Goal: Transaction & Acquisition: Purchase product/service

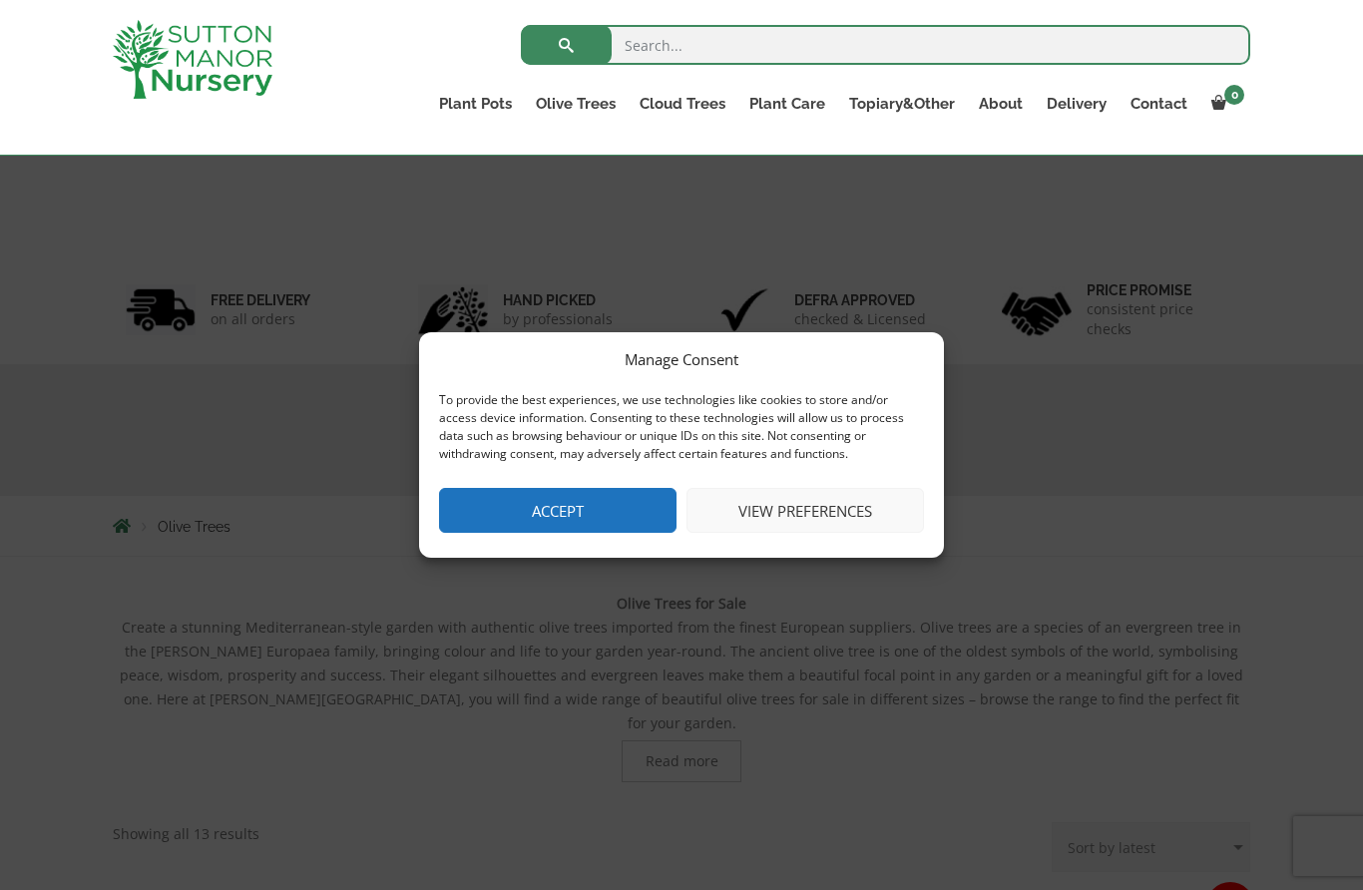
click at [587, 533] on button "Accept" at bounding box center [557, 510] width 237 height 45
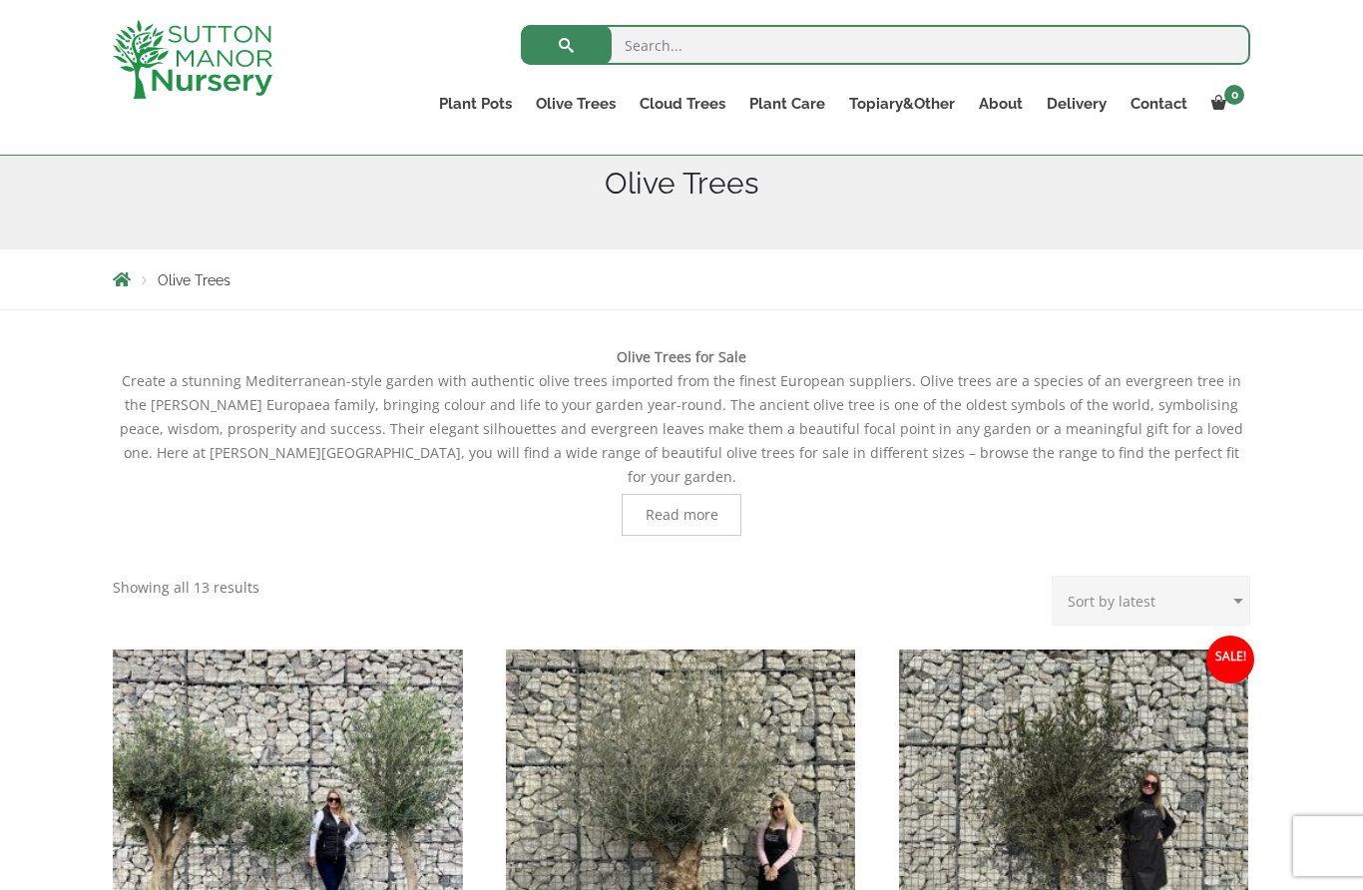
scroll to position [591, 0]
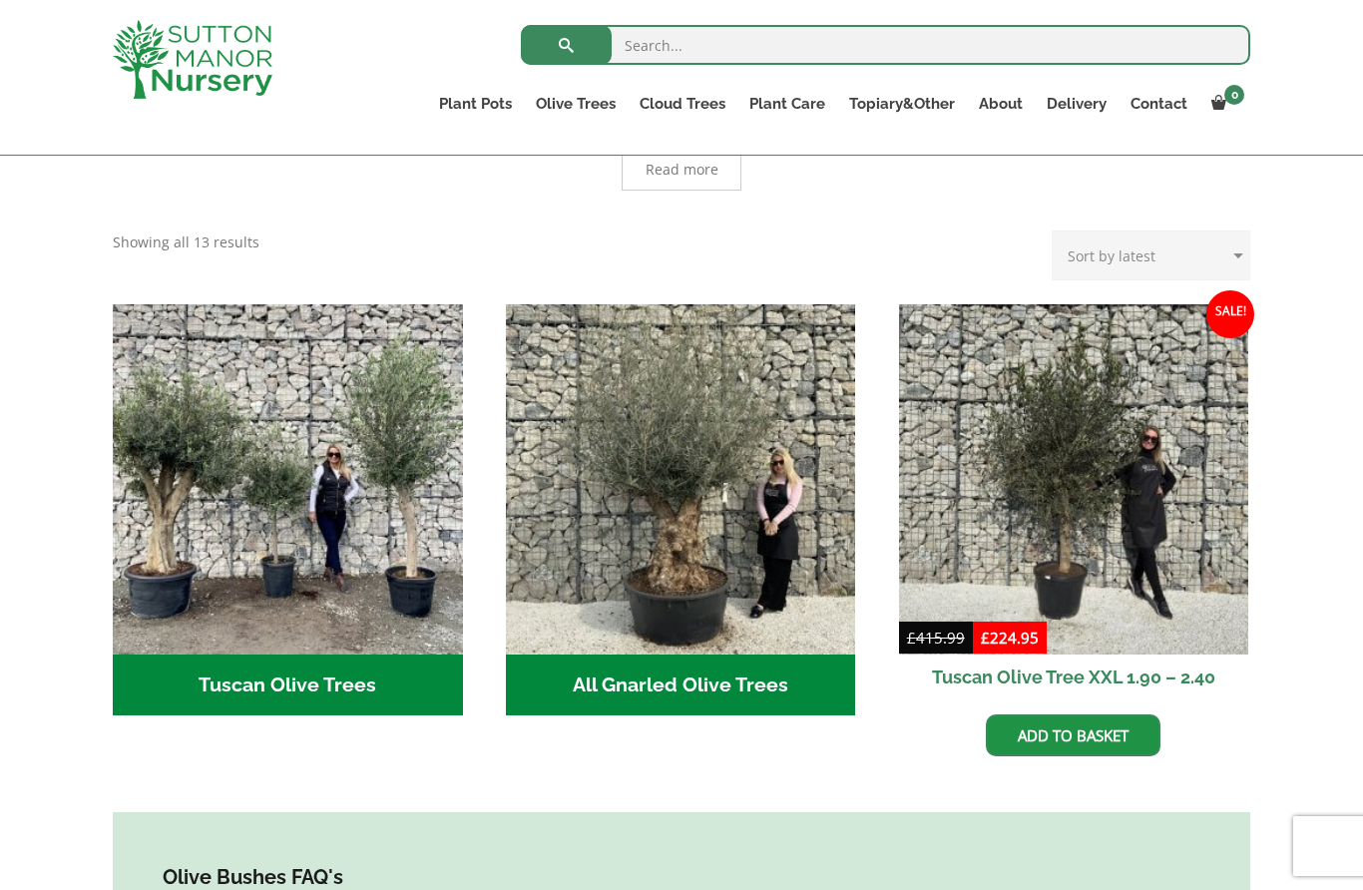
click at [713, 654] on h2 "All Gnarled Olive Trees (135)" at bounding box center [681, 685] width 350 height 62
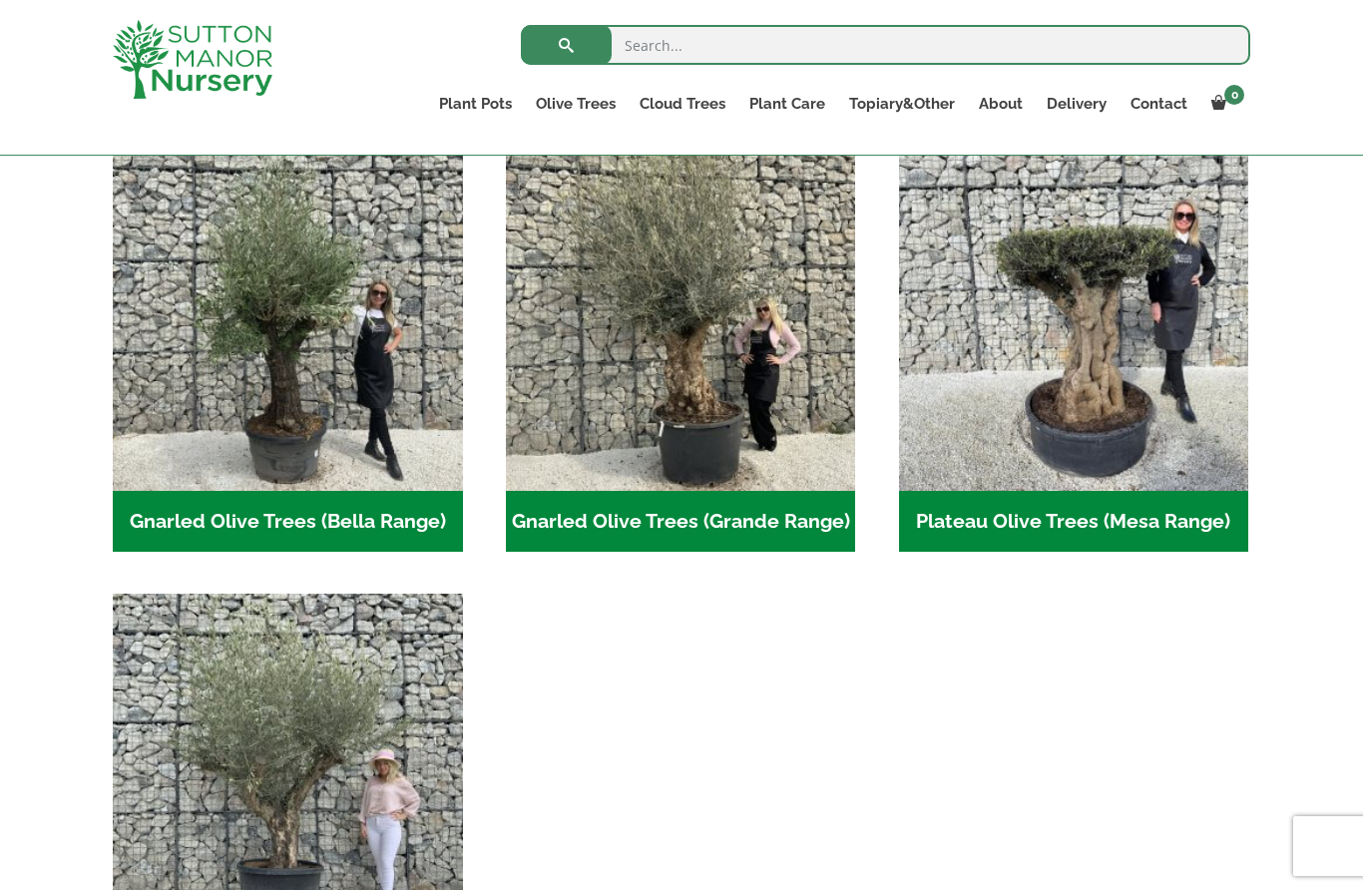
scroll to position [449, 0]
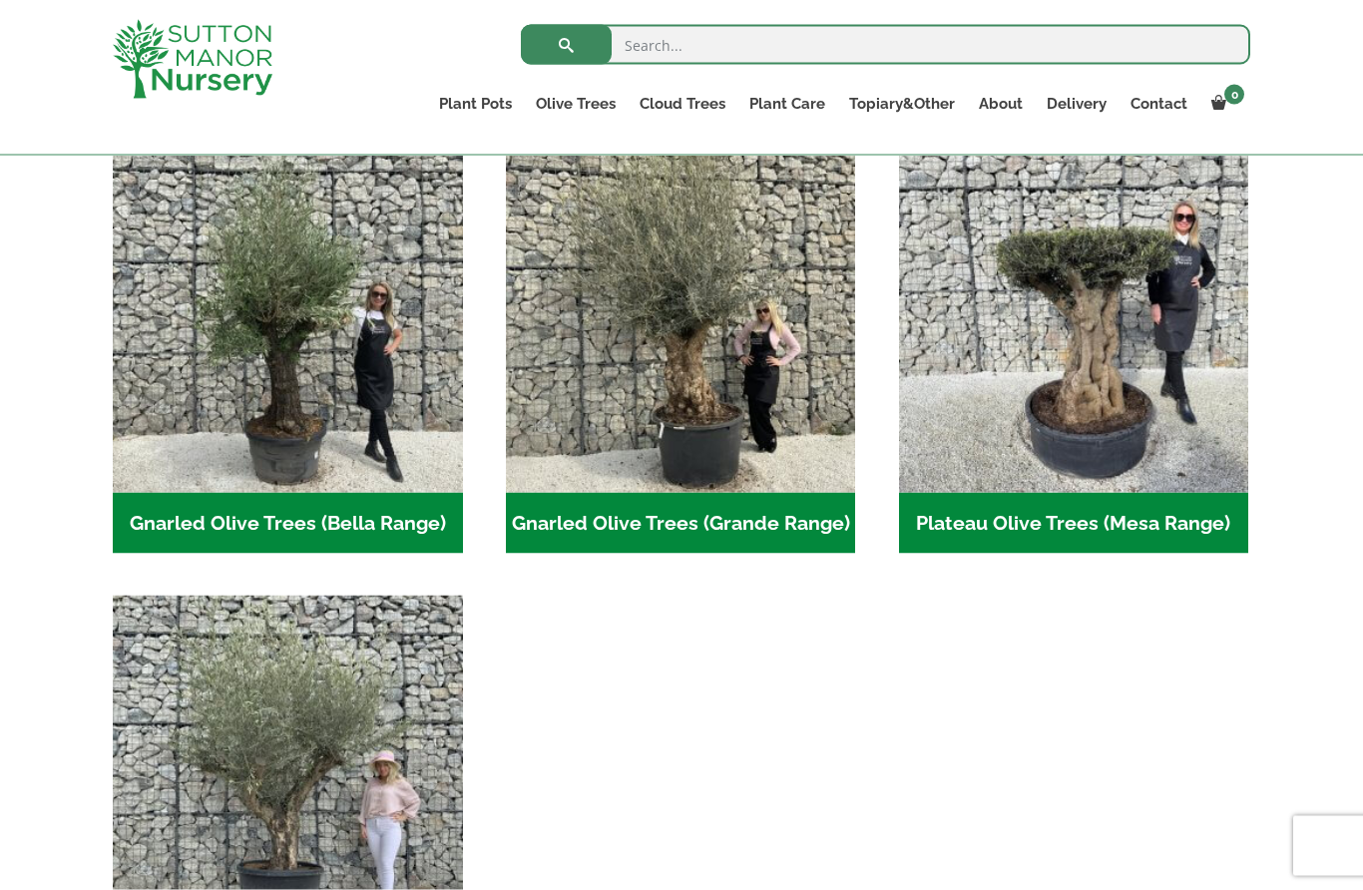
click at [337, 511] on h2 "Gnarled Olive Trees (Bella Range) (67)" at bounding box center [288, 524] width 350 height 62
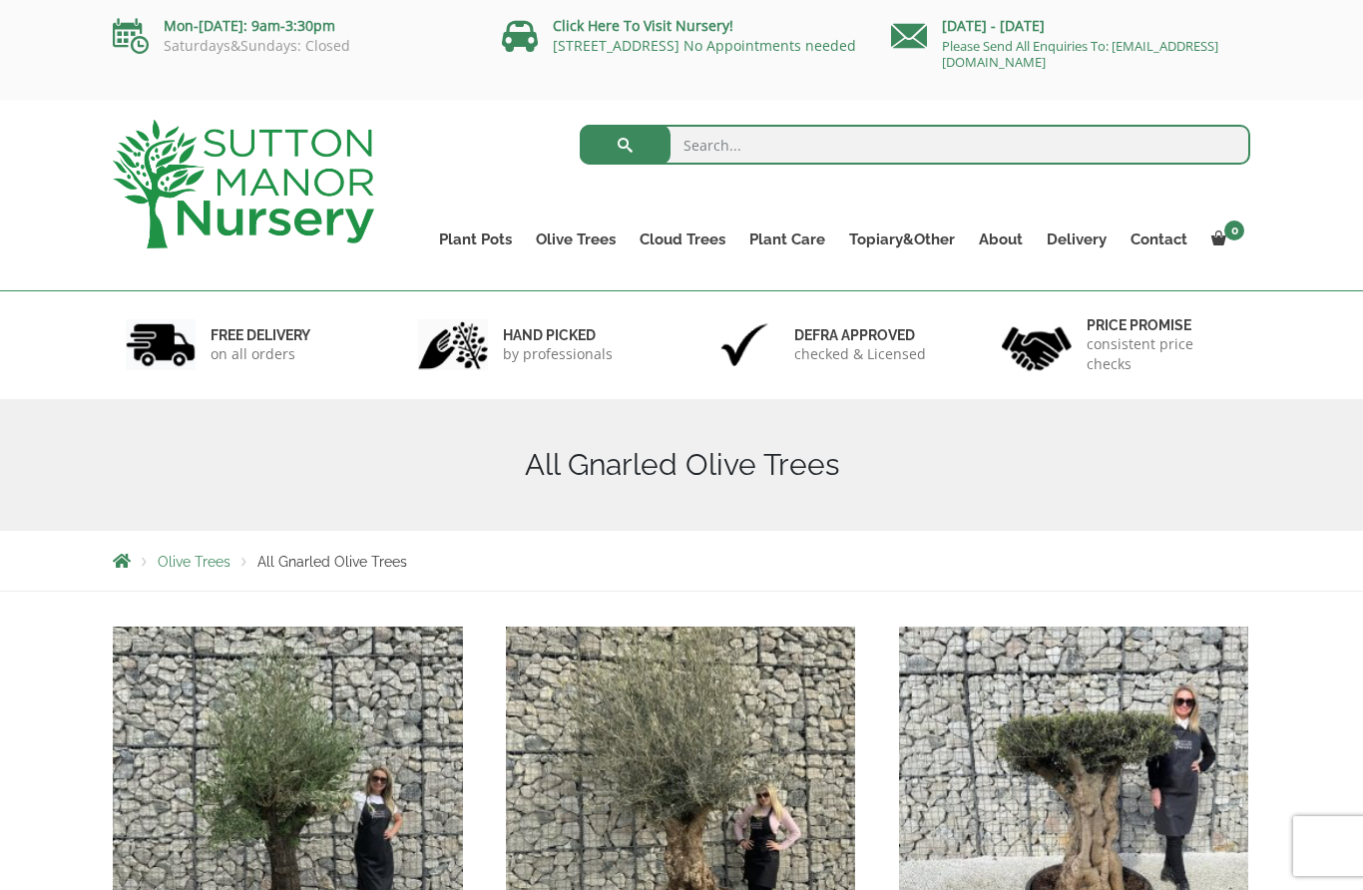
scroll to position [540, 0]
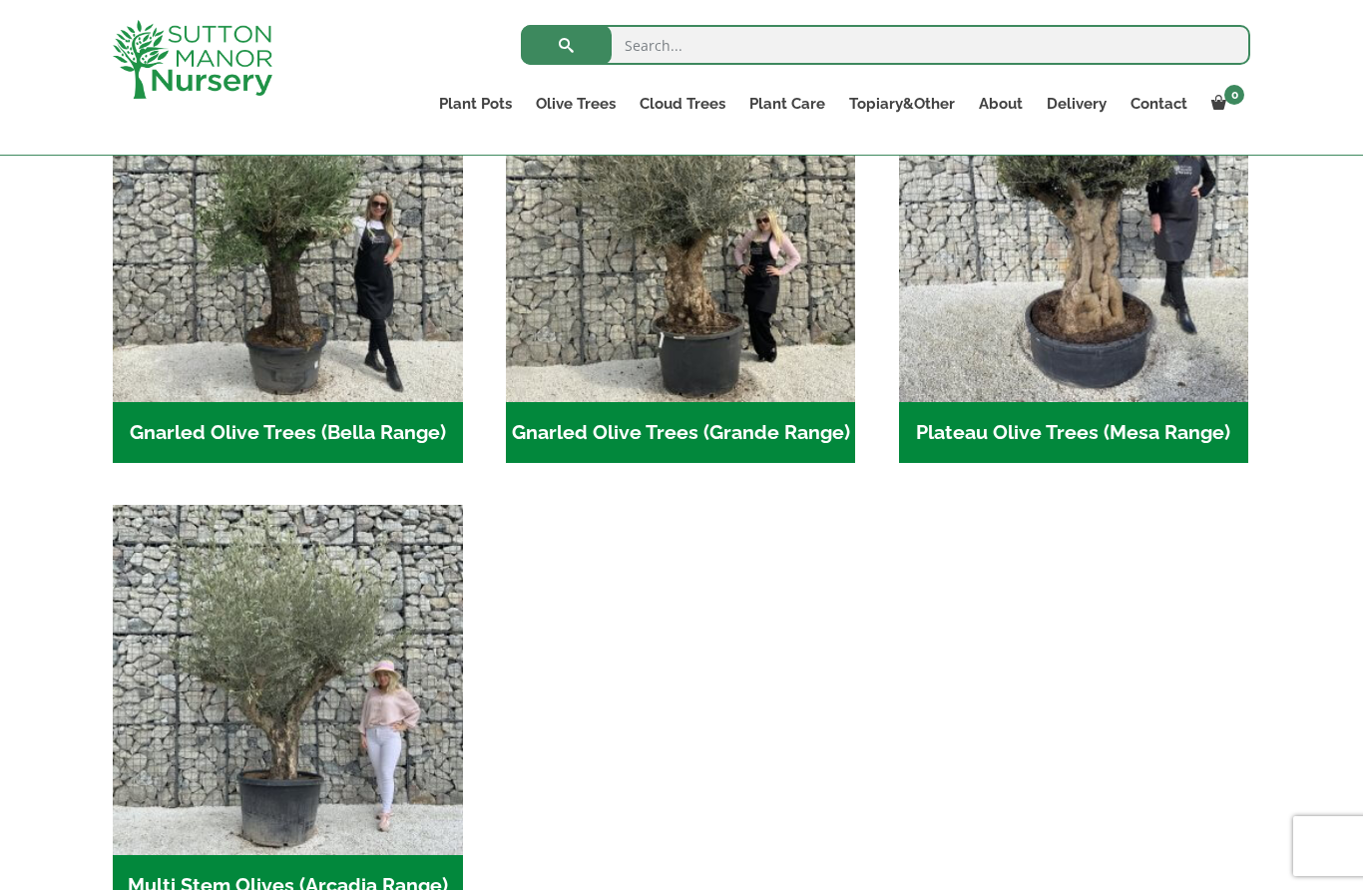
click at [749, 424] on h2 "Gnarled Olive Trees (Grande Range) (50)" at bounding box center [681, 433] width 350 height 62
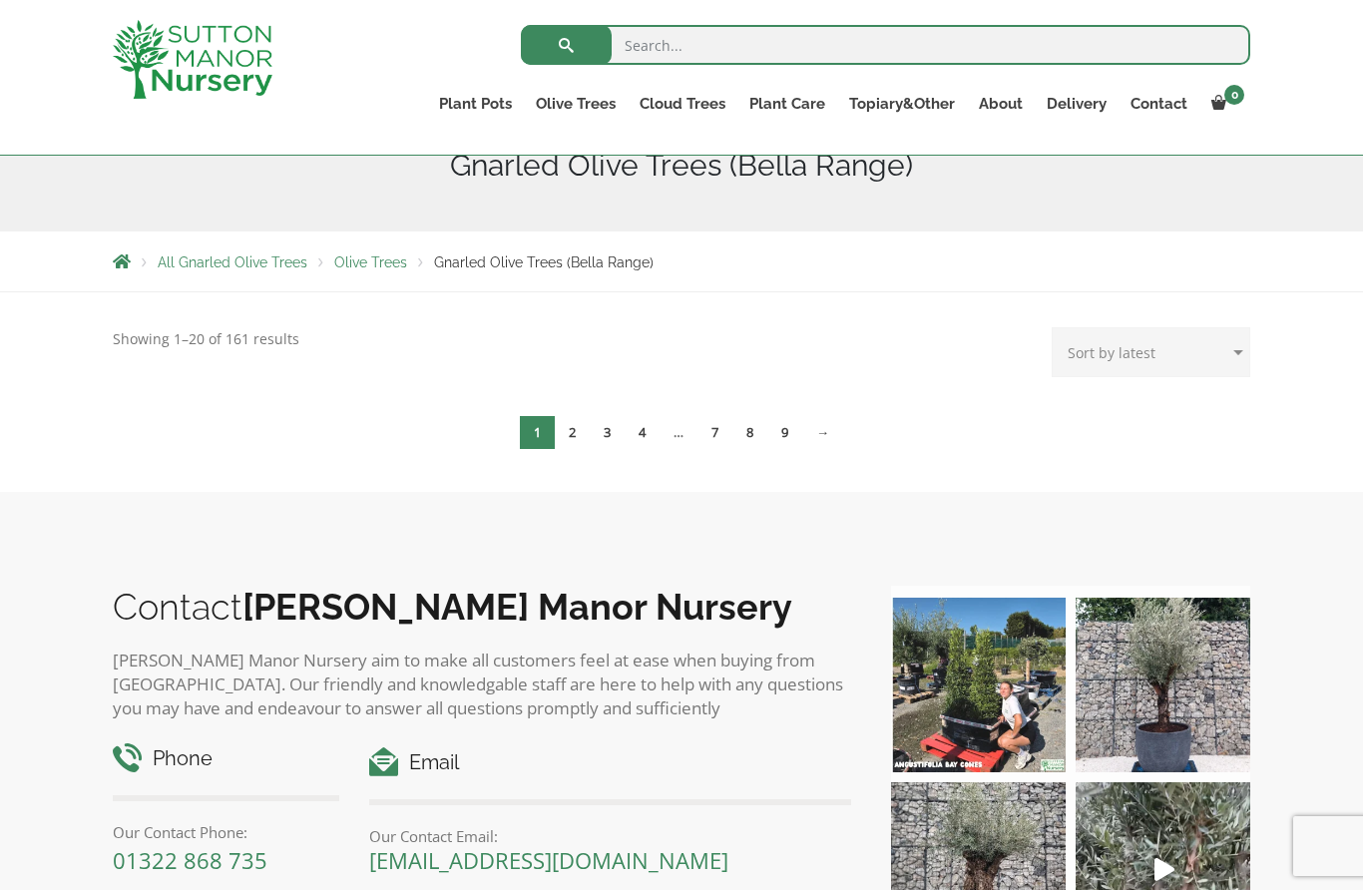
scroll to position [225, 0]
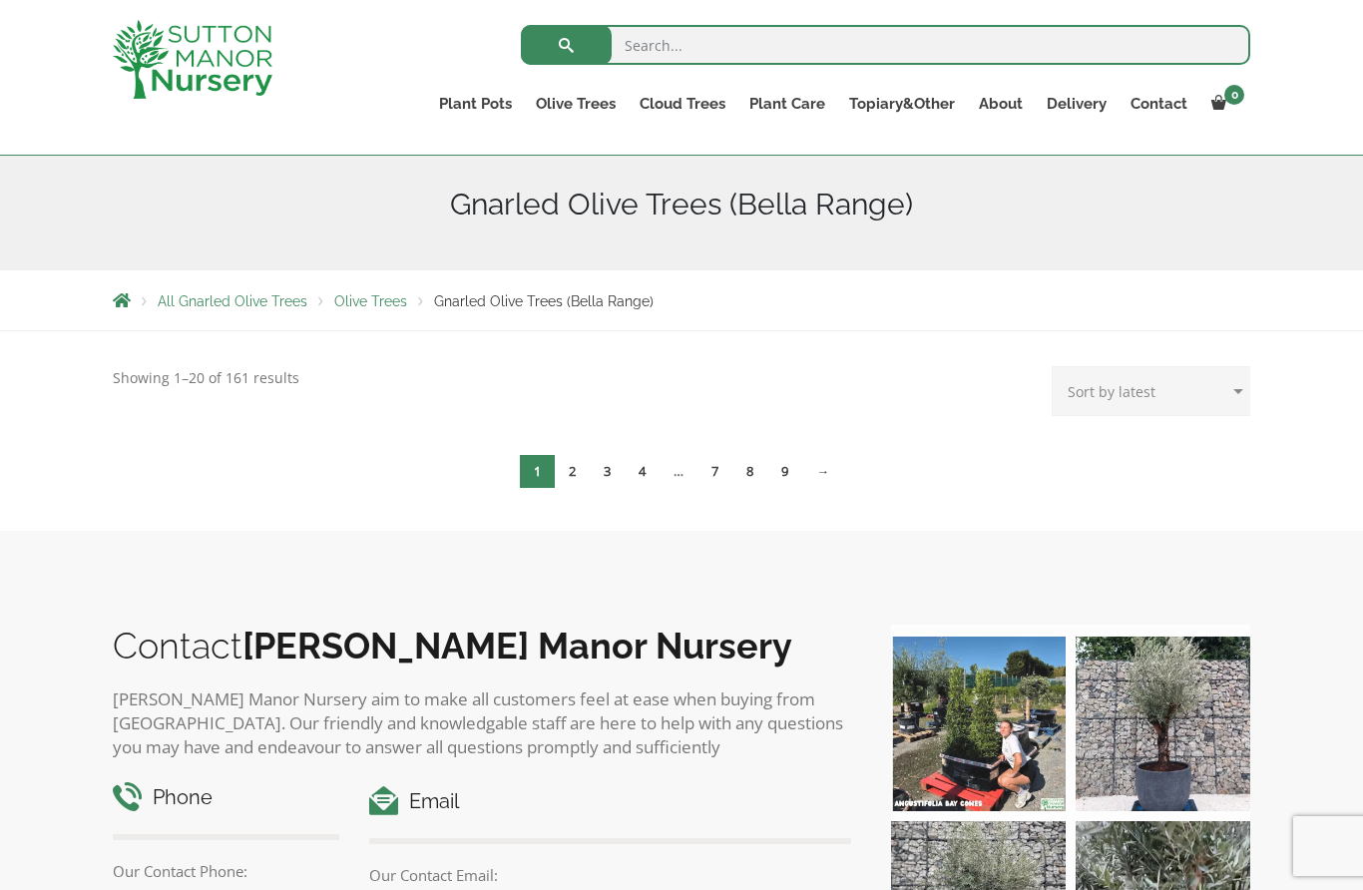
click at [1178, 391] on select "Sort by popularity Sort by latest Sort by price: low to high Sort by price: hig…" at bounding box center [1150, 391] width 198 height 50
select select "price"
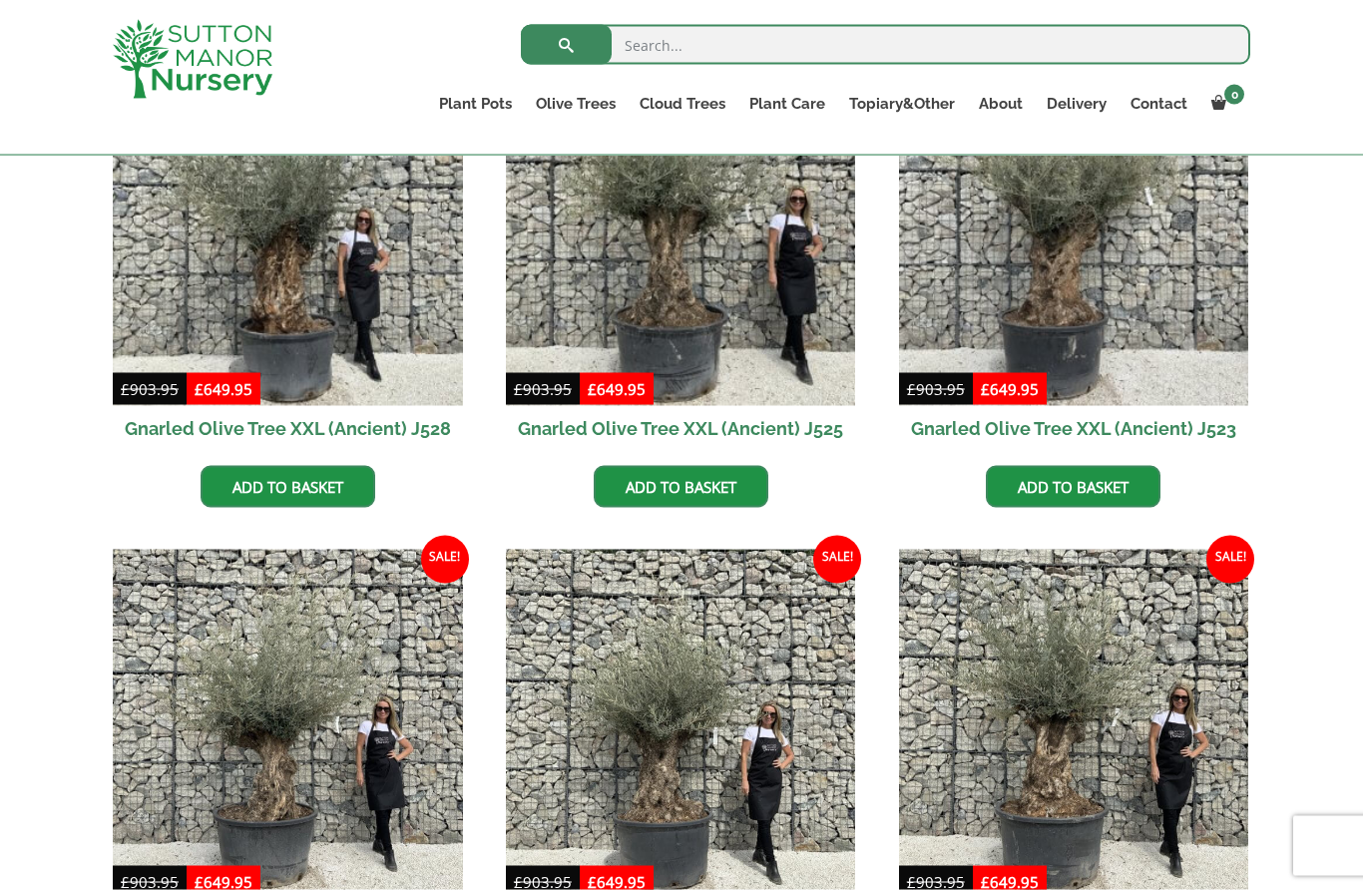
scroll to position [613, 0]
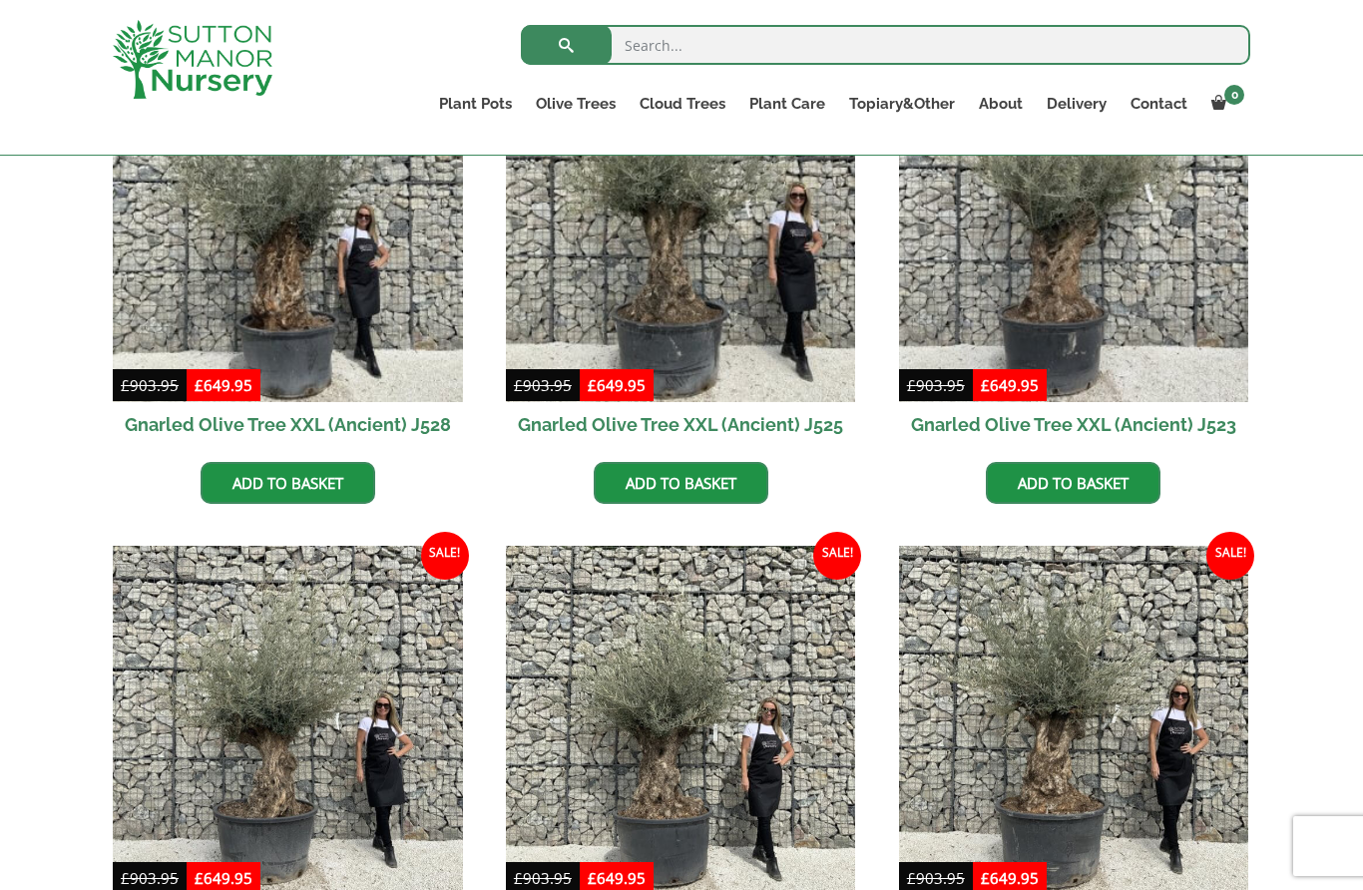
click at [722, 760] on img at bounding box center [681, 721] width 350 height 350
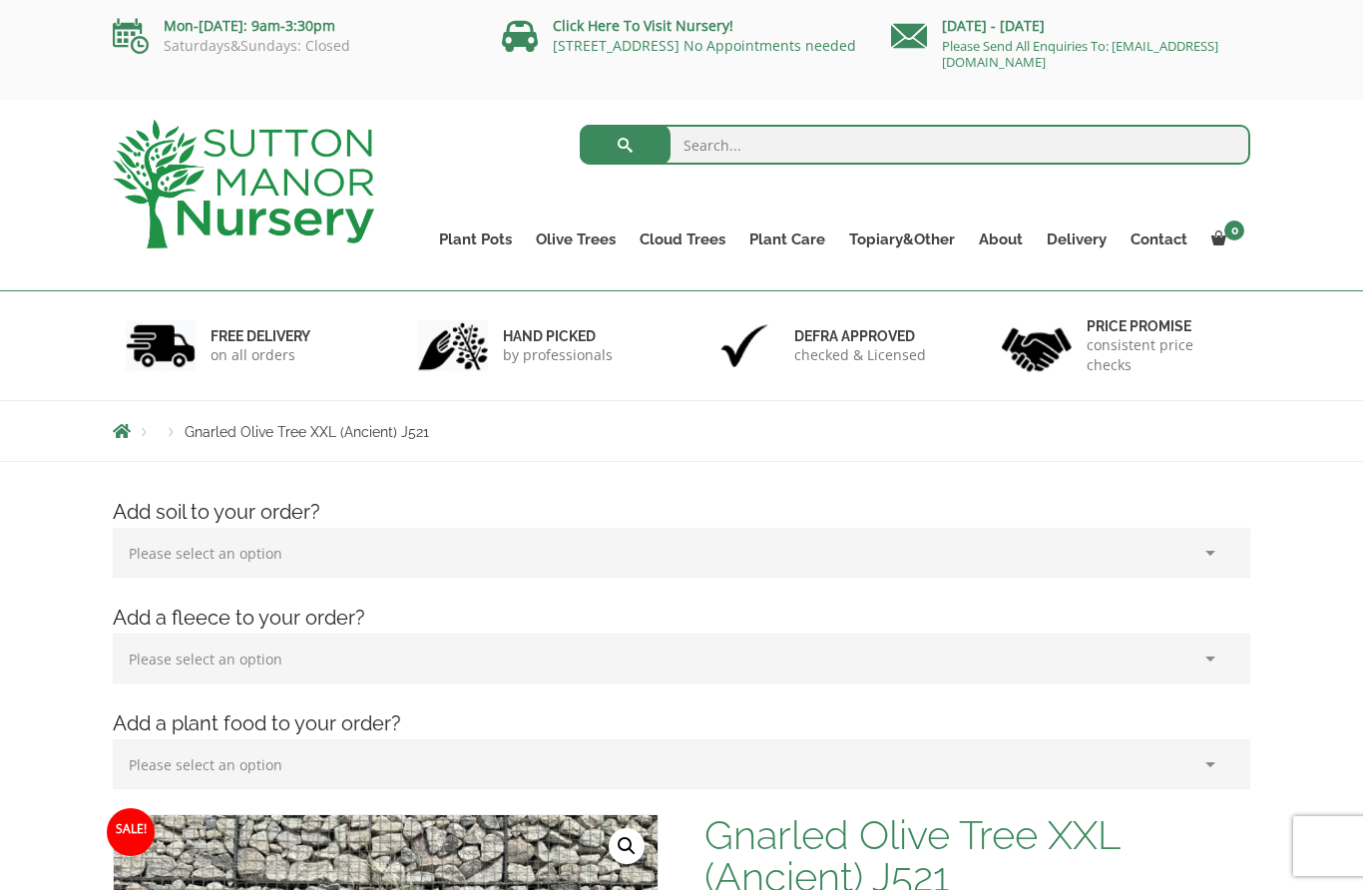
click at [0, 0] on link "Gnarled Olive Trees (Bella Range)" at bounding box center [0, 0] width 0 height 0
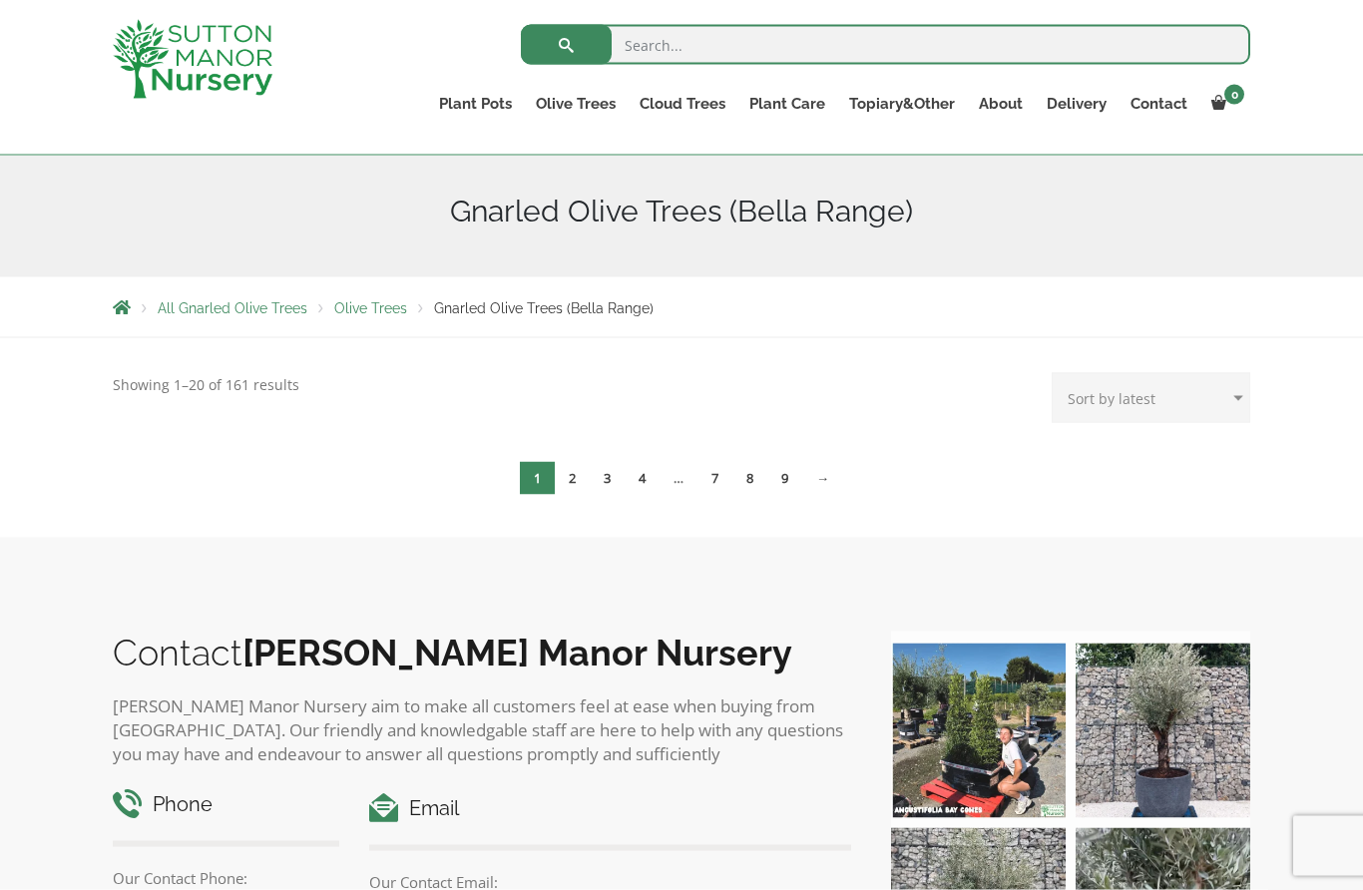
click at [1202, 405] on select "Sort by popularity Sort by latest Sort by price: low to high Sort by price: hig…" at bounding box center [1150, 398] width 198 height 50
select select "price"
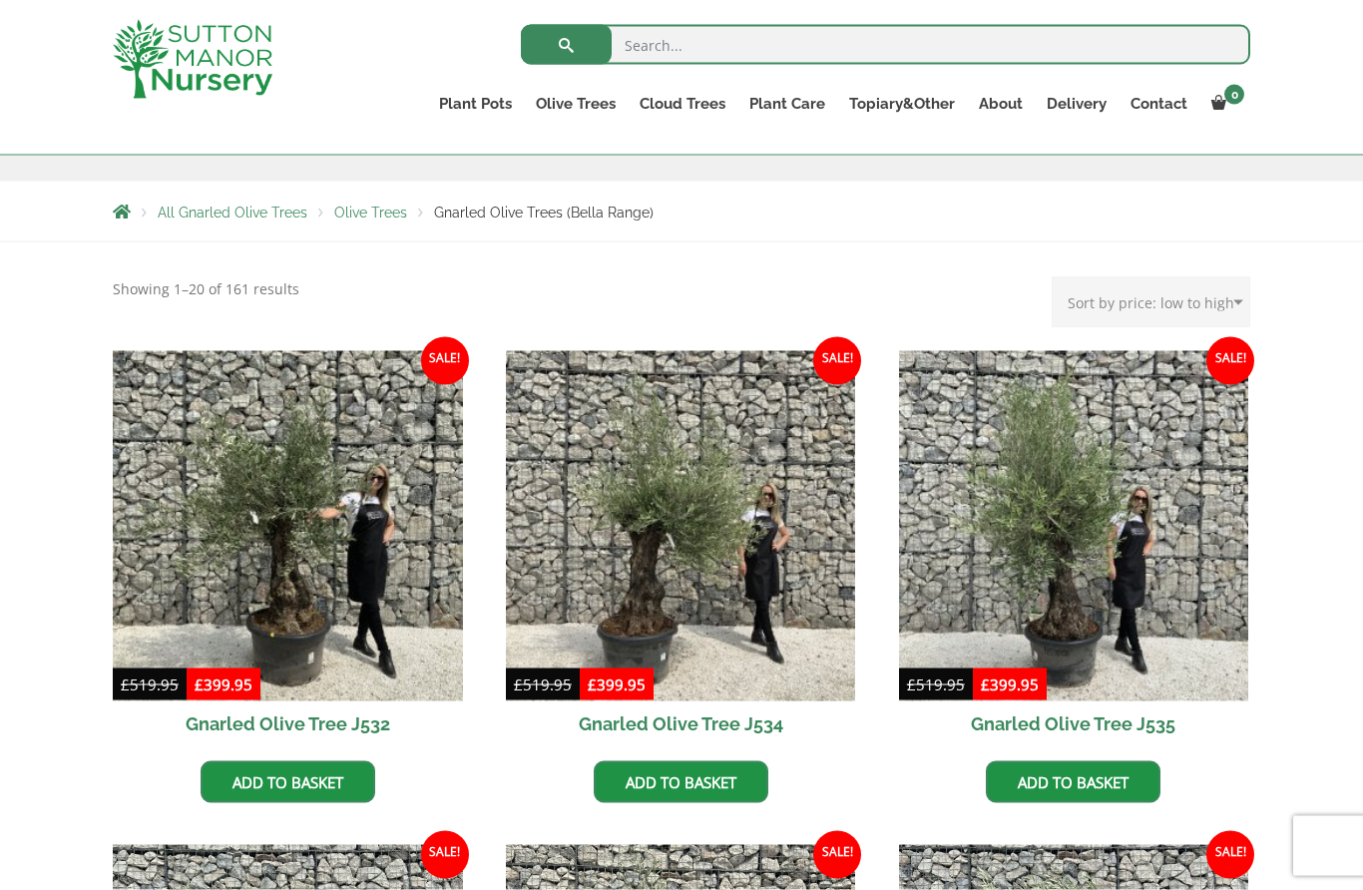
scroll to position [315, 0]
click at [667, 574] on img at bounding box center [681, 525] width 350 height 350
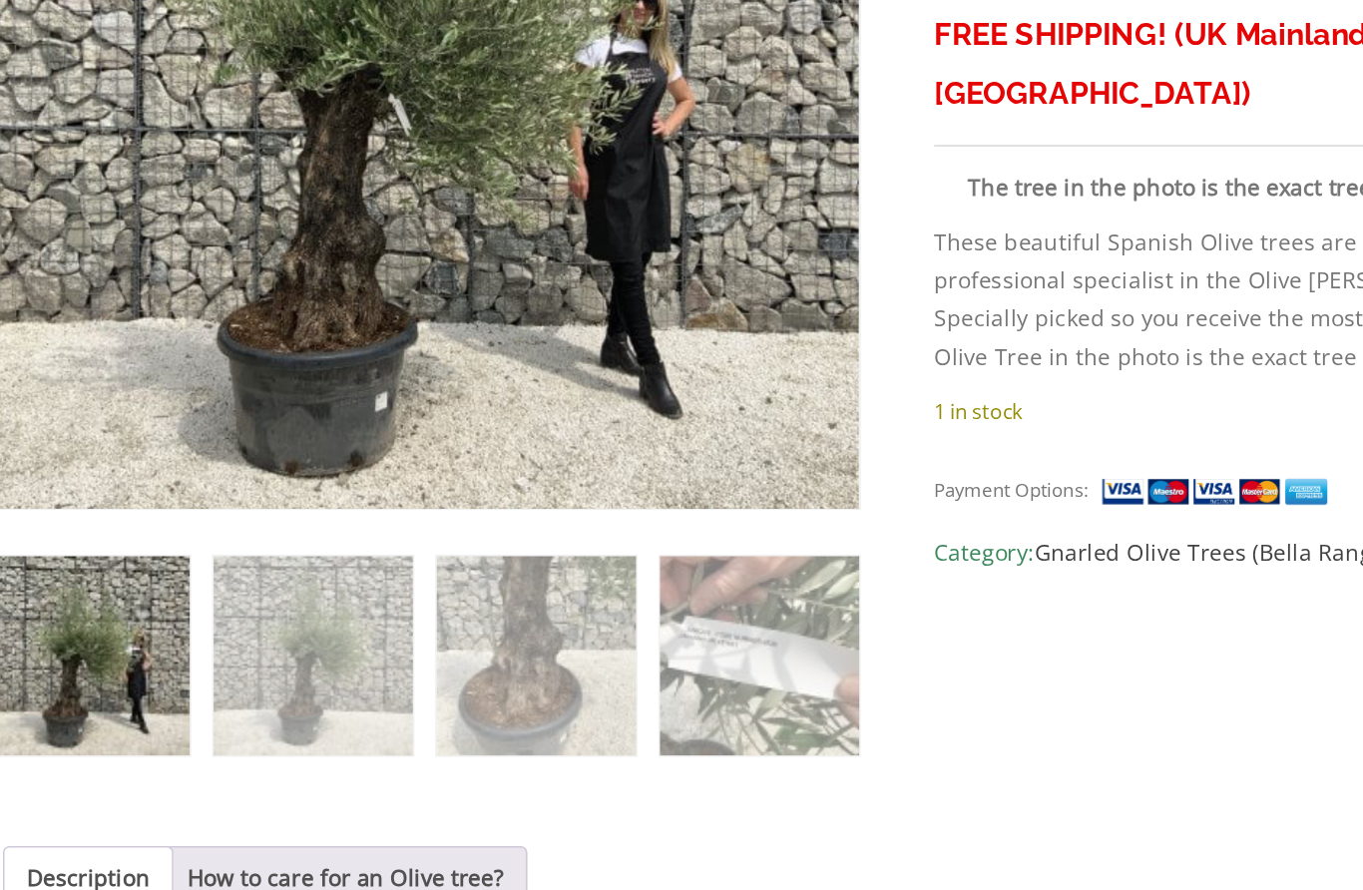
scroll to position [772, 0]
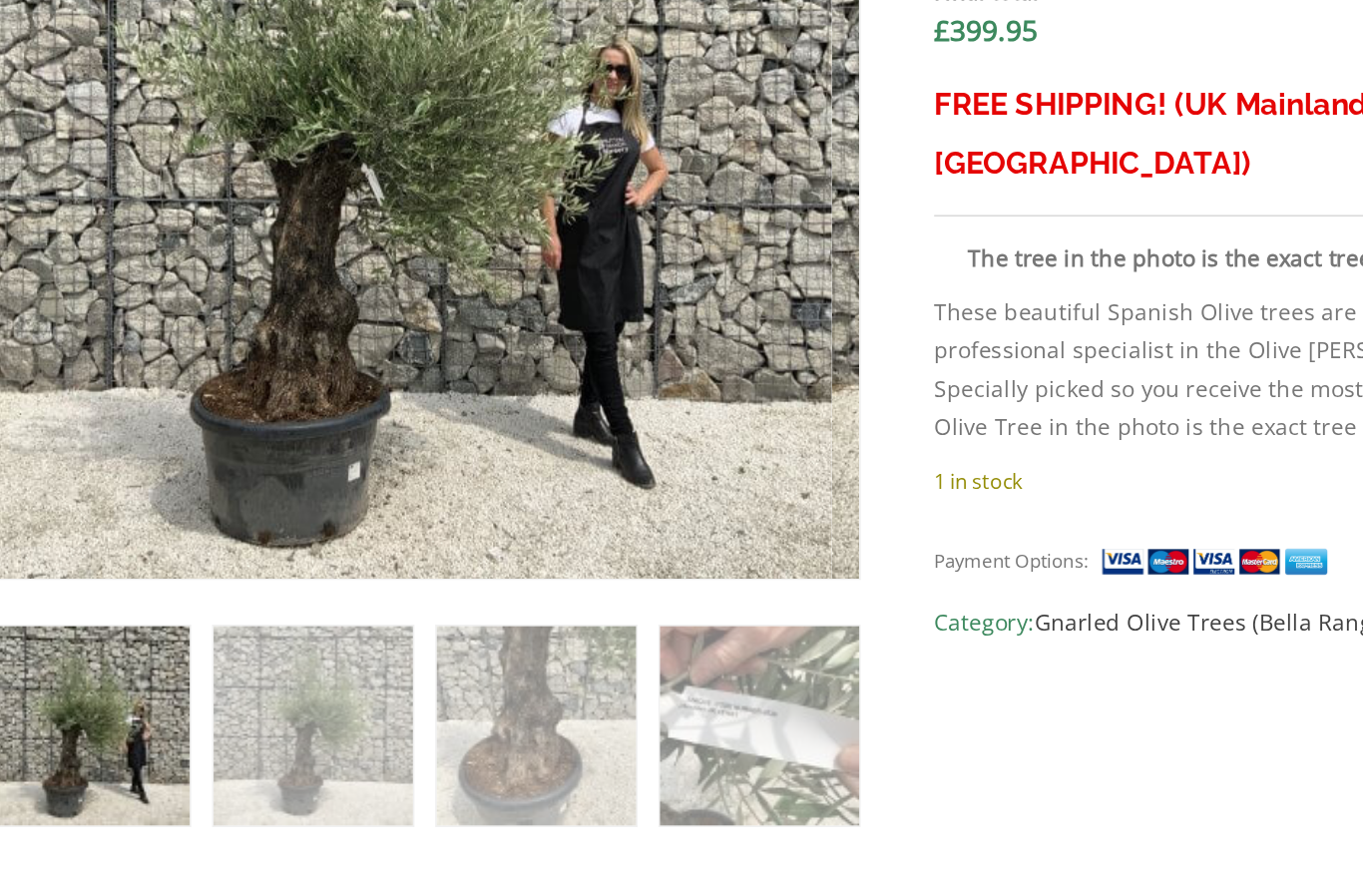
click at [241, 226] on img at bounding box center [595, 505] width 997 height 997
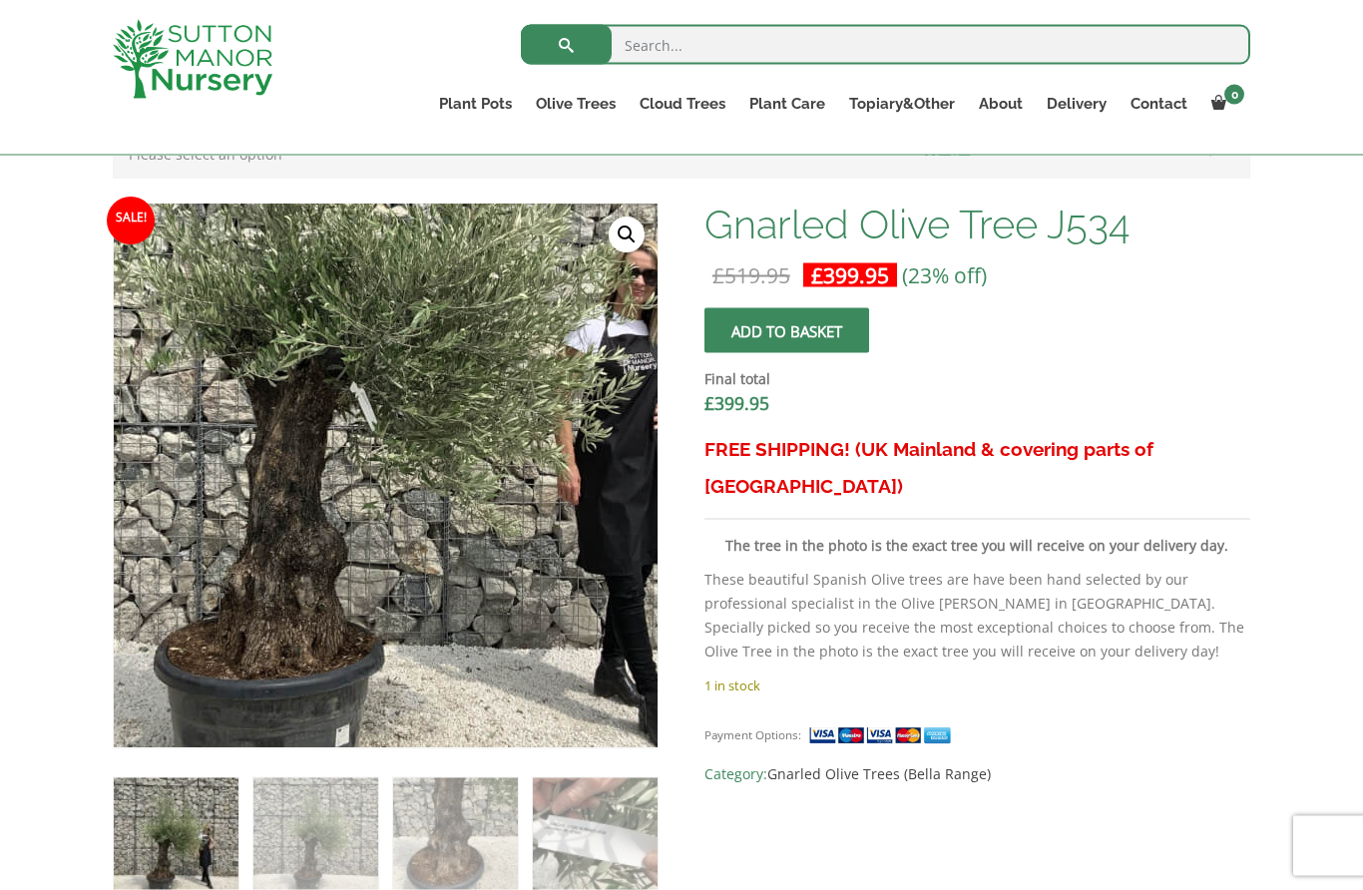
scroll to position [576, 0]
